Goal: Task Accomplishment & Management: Use online tool/utility

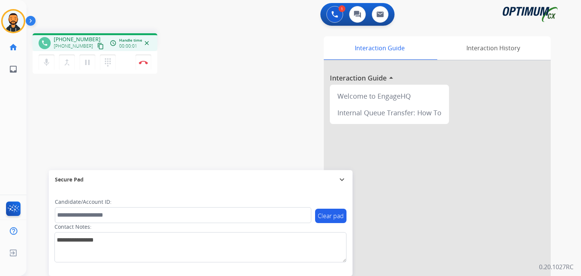
click at [145, 55] on button "Disconnect" at bounding box center [143, 62] width 16 height 16
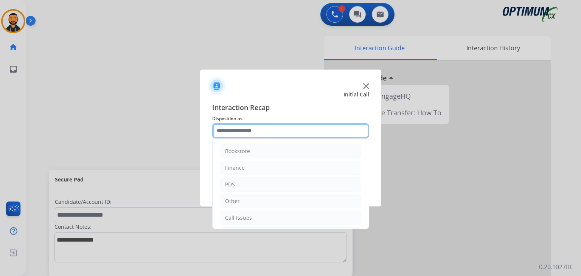
click at [251, 131] on input "text" at bounding box center [290, 130] width 157 height 15
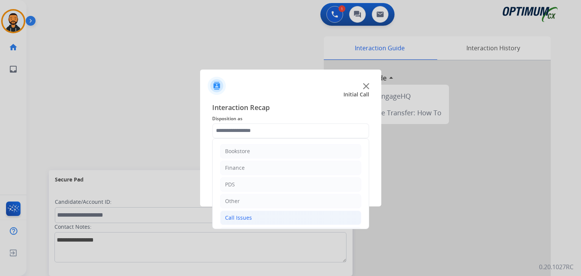
click at [238, 217] on div "Call Issues" at bounding box center [238, 218] width 27 height 8
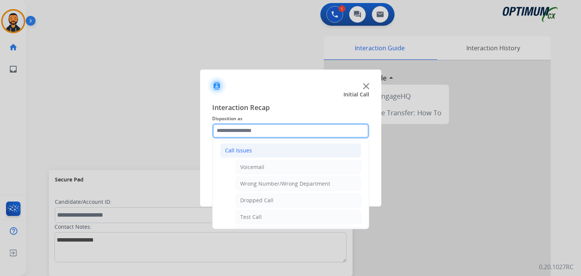
scroll to position [71, 0]
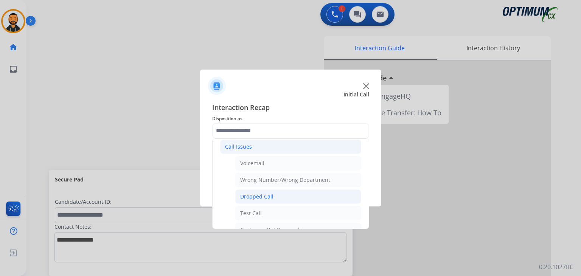
click at [279, 191] on li "Dropped Call" at bounding box center [298, 196] width 126 height 14
type input "**********"
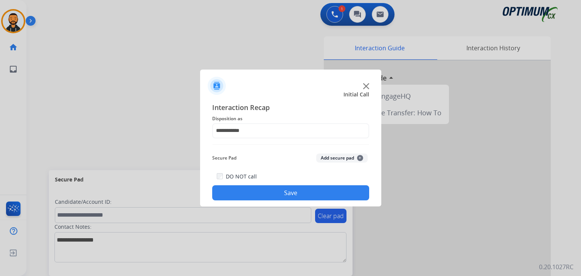
click at [275, 194] on button "Save" at bounding box center [290, 192] width 157 height 15
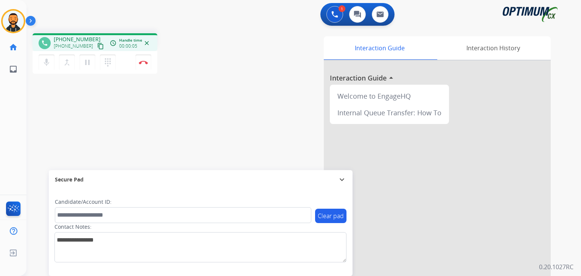
click at [97, 47] on mat-icon "content_copy" at bounding box center [100, 46] width 7 height 7
click at [88, 64] on mat-icon "pause" at bounding box center [87, 62] width 9 height 9
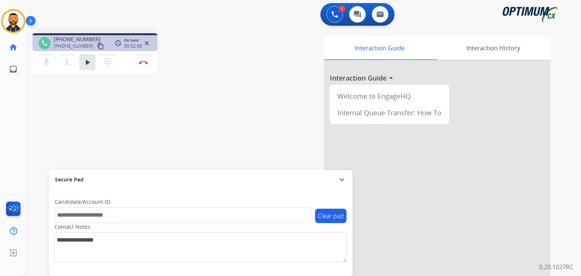
click at [62, 123] on div "phone +12029938079 +12029938079 content_copy access_time Call metrics Queue 00:…" at bounding box center [294, 184] width 536 height 315
click at [85, 68] on button "play_arrow Hold" at bounding box center [87, 62] width 16 height 16
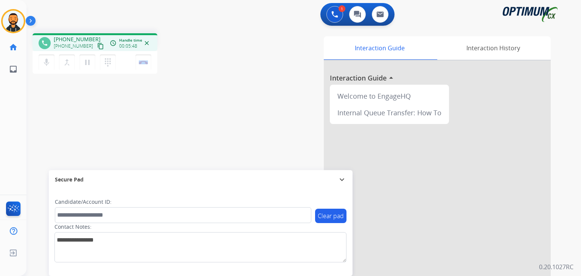
click at [135, 108] on div "phone +12029938079 +12029938079 content_copy access_time Call metrics Queue 00:…" at bounding box center [294, 184] width 536 height 315
click at [48, 127] on div "phone +12029938079 +12029938079 content_copy access_time Call metrics Queue 00:…" at bounding box center [294, 184] width 536 height 315
click at [89, 60] on mat-icon "pause" at bounding box center [87, 62] width 9 height 9
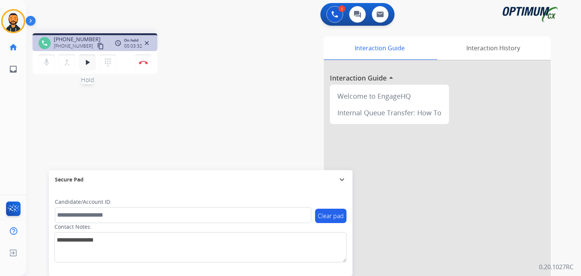
click at [85, 64] on mat-icon "play_arrow" at bounding box center [87, 62] width 9 height 9
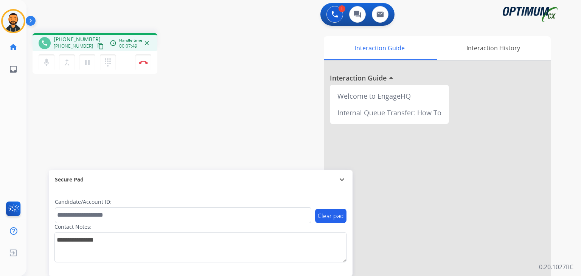
click at [194, 47] on div "phone +12029938079 +12029938079 content_copy access_time Call metrics Queue 00:…" at bounding box center [131, 54] width 197 height 43
click at [192, 47] on div "phone +12029938079 +12029938079 content_copy access_time Call metrics Queue 00:…" at bounding box center [131, 54] width 197 height 43
click at [144, 64] on button "Disconnect" at bounding box center [143, 62] width 16 height 16
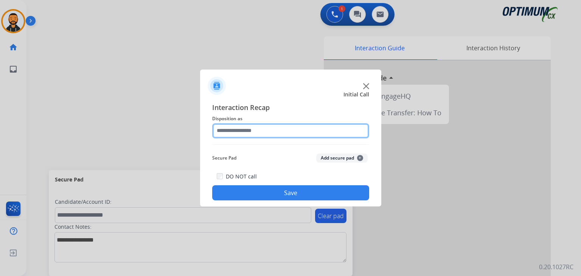
click at [257, 132] on input "text" at bounding box center [290, 130] width 157 height 15
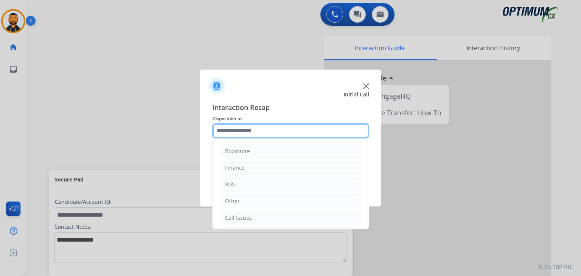
scroll to position [50, 0]
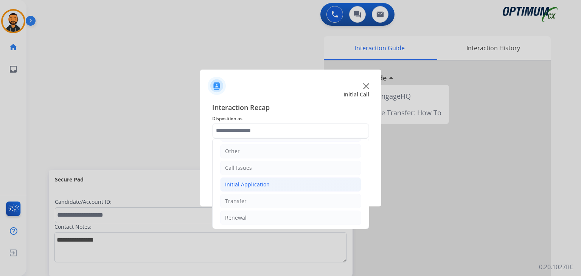
click at [241, 185] on div "Initial Application" at bounding box center [247, 185] width 45 height 8
click at [243, 215] on div "Appeals" at bounding box center [250, 218] width 20 height 8
type input "*******"
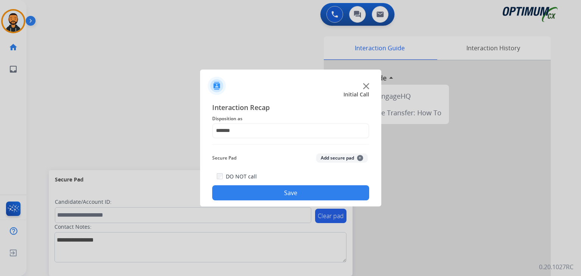
click at [299, 199] on button "Save" at bounding box center [290, 192] width 157 height 15
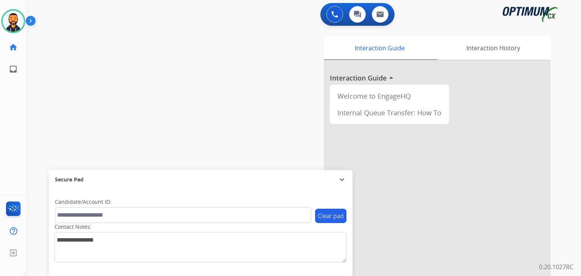
click at [32, 22] on img at bounding box center [32, 22] width 13 height 14
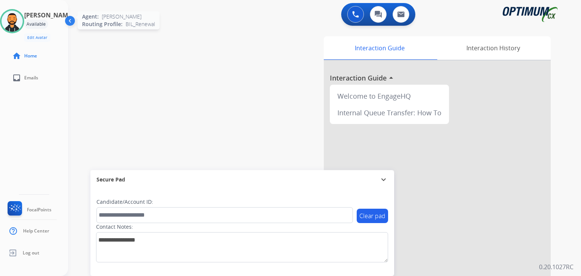
click at [15, 22] on img at bounding box center [12, 21] width 21 height 21
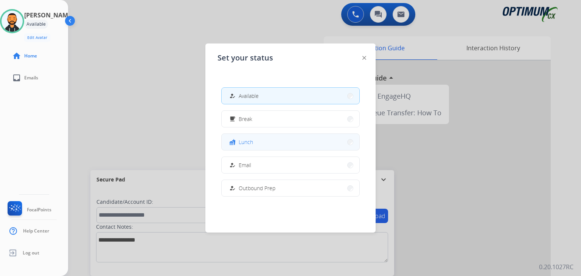
click at [252, 144] on span "Lunch" at bounding box center [246, 142] width 14 height 8
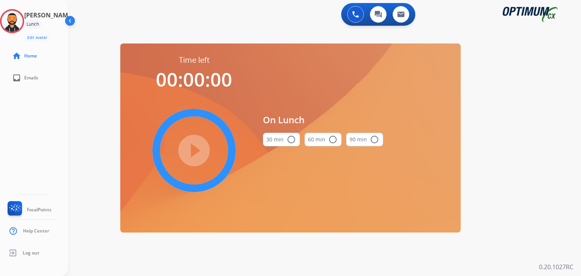
click at [291, 141] on mat-icon "radio_button_unchecked" at bounding box center [291, 139] width 9 height 9
click at [195, 148] on mat-icon "play_circle_filled" at bounding box center [193, 150] width 9 height 9
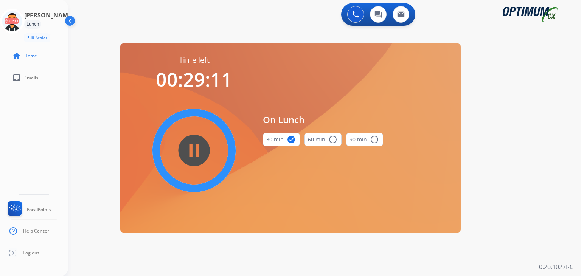
click at [232, 267] on div "0 Voice Interactions 0 Chat Interactions 0 Email Interactions swap_horiz Break …" at bounding box center [324, 138] width 513 height 276
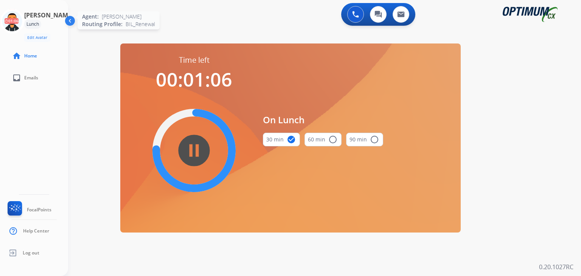
click at [15, 17] on icon at bounding box center [12, 21] width 25 height 25
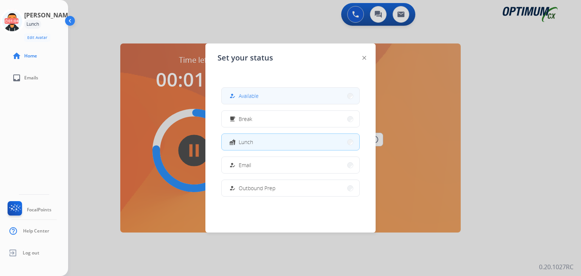
click at [283, 96] on button "how_to_reg Available" at bounding box center [291, 96] width 138 height 16
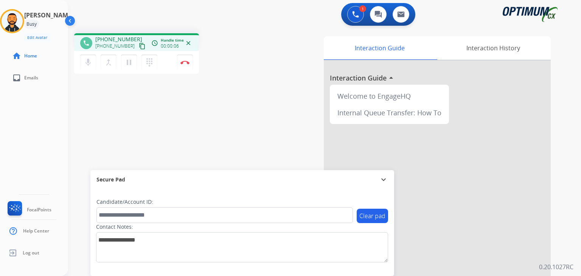
click at [139, 48] on mat-icon "content_copy" at bounding box center [142, 46] width 7 height 7
click at [187, 63] on img at bounding box center [184, 62] width 9 height 4
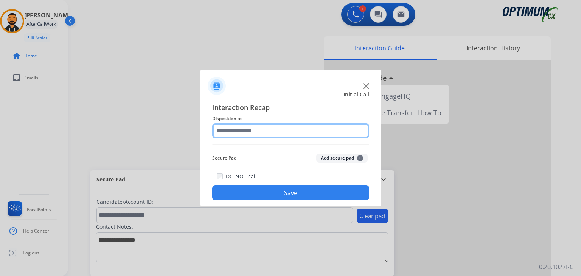
click at [266, 130] on input "text" at bounding box center [290, 130] width 157 height 15
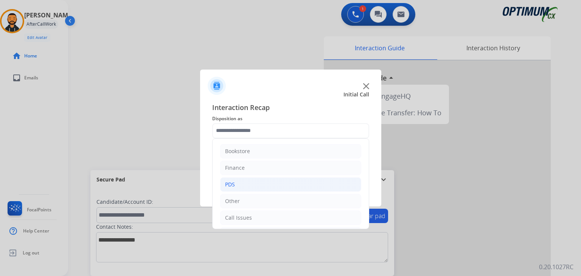
click at [284, 177] on li "PDS" at bounding box center [290, 184] width 141 height 14
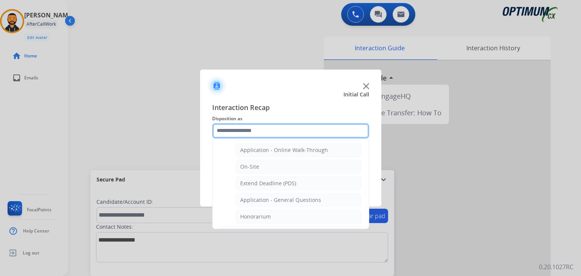
scroll to position [188, 0]
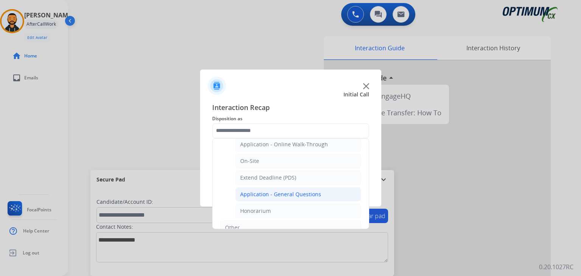
click at [295, 192] on div "Application - General Questions" at bounding box center [280, 195] width 81 height 8
type input "**********"
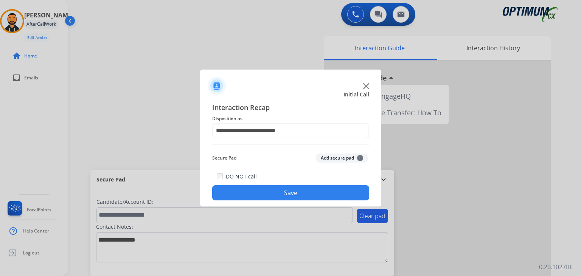
click at [296, 192] on button "Save" at bounding box center [290, 192] width 157 height 15
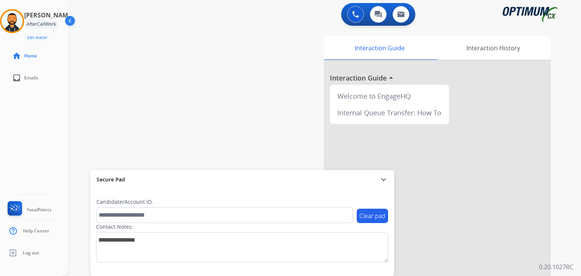
click at [168, 68] on div "swap_horiz Break voice bridge close_fullscreen Connect 3-Way Call merge_type Se…" at bounding box center [315, 184] width 495 height 315
click at [23, 23] on img at bounding box center [12, 21] width 21 height 21
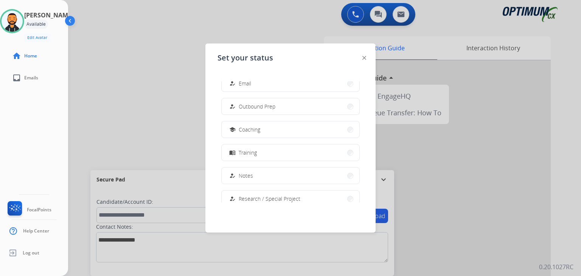
scroll to position [118, 0]
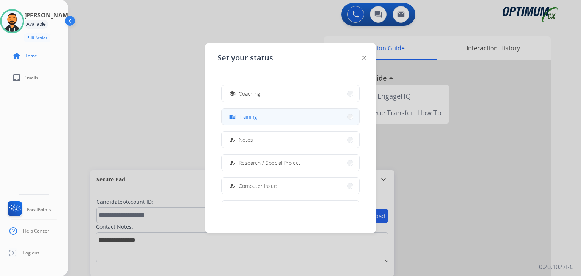
click at [263, 112] on button "menu_book Training" at bounding box center [291, 117] width 138 height 16
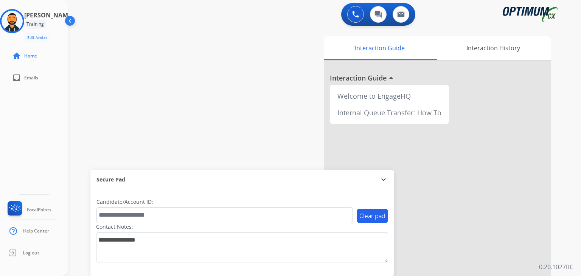
click at [82, 76] on div "swap_horiz Break voice bridge close_fullscreen Connect 3-Way Call merge_type Se…" at bounding box center [315, 184] width 495 height 315
click at [18, 22] on img at bounding box center [12, 21] width 21 height 21
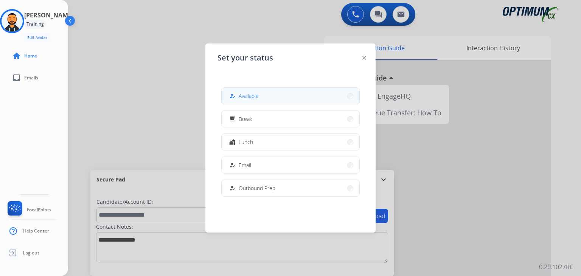
click at [269, 100] on button "how_to_reg Available" at bounding box center [291, 96] width 138 height 16
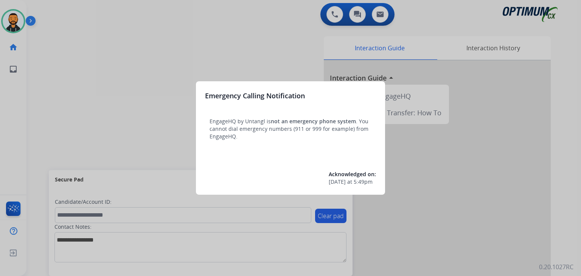
click at [59, 66] on div at bounding box center [290, 138] width 581 height 276
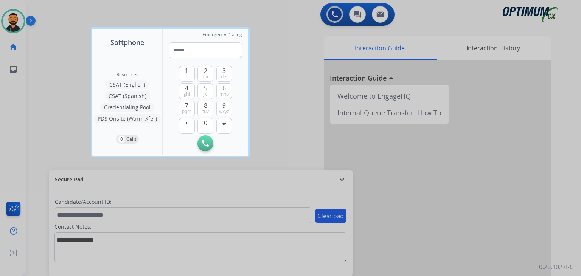
click at [51, 67] on div at bounding box center [290, 138] width 581 height 276
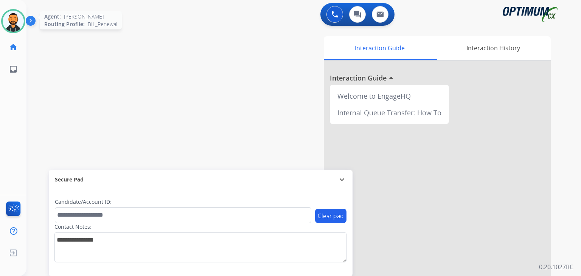
click at [10, 20] on img at bounding box center [13, 21] width 21 height 21
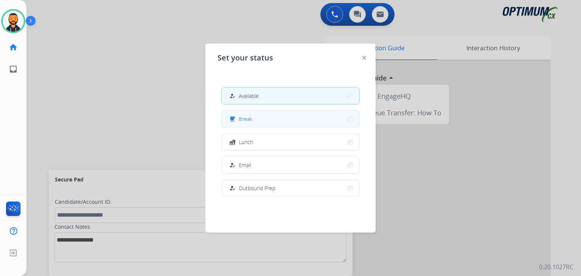
click at [245, 117] on span "Break" at bounding box center [246, 119] width 14 height 8
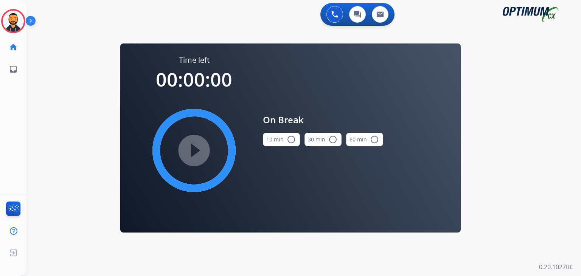
click at [285, 136] on button "10 min radio_button_unchecked" at bounding box center [281, 140] width 37 height 14
click at [191, 149] on mat-icon "play_circle_filled" at bounding box center [193, 150] width 9 height 9
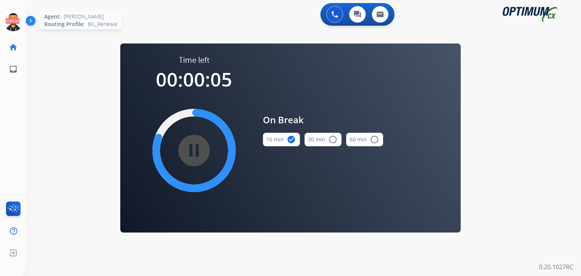
click at [16, 20] on icon at bounding box center [13, 21] width 25 height 25
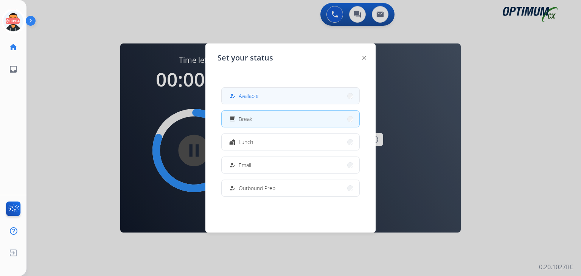
click at [256, 96] on span "Available" at bounding box center [249, 96] width 20 height 8
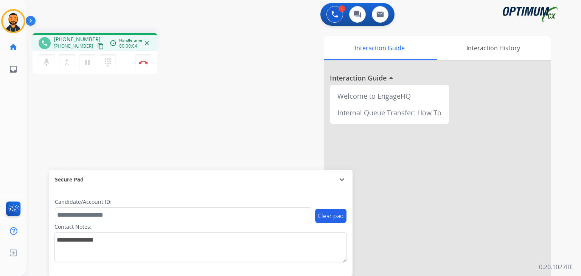
click at [97, 45] on mat-icon "content_copy" at bounding box center [100, 46] width 7 height 7
click at [143, 64] on button "Disconnect" at bounding box center [143, 62] width 16 height 16
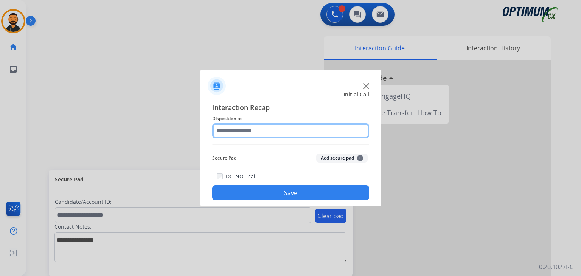
click at [266, 129] on input "text" at bounding box center [290, 130] width 157 height 15
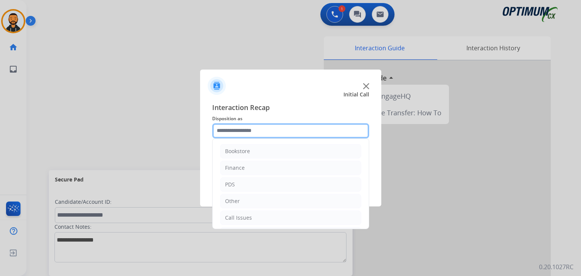
scroll to position [50, 0]
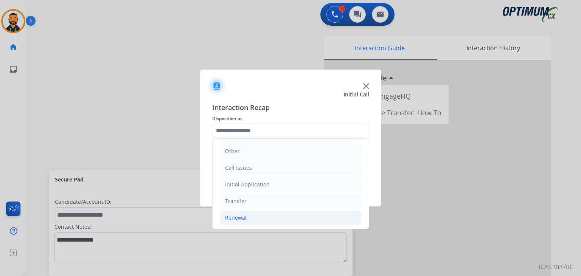
click at [253, 215] on li "Renewal" at bounding box center [290, 218] width 141 height 14
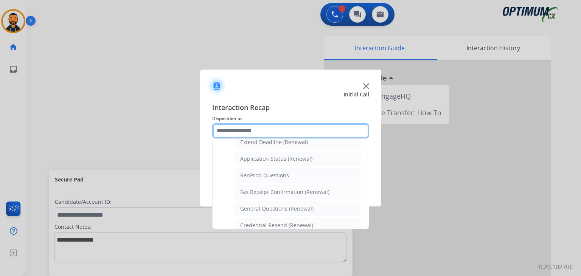
scroll to position [174, 0]
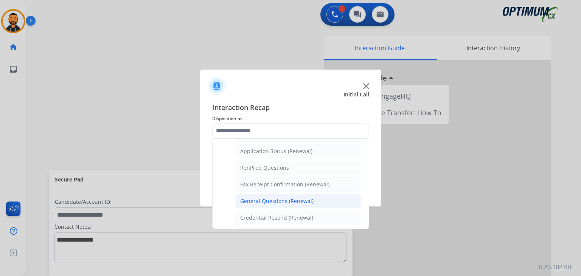
click at [273, 202] on div "General Questions (Renewal)" at bounding box center [276, 201] width 73 height 8
type input "**********"
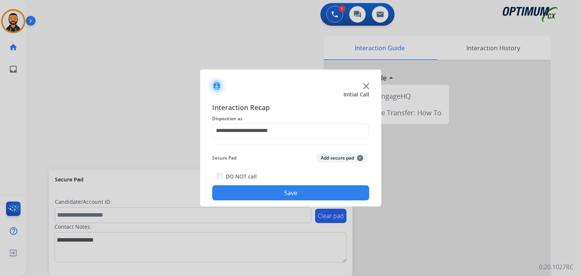
click at [268, 194] on button "Save" at bounding box center [290, 192] width 157 height 15
